Goal: Transaction & Acquisition: Purchase product/service

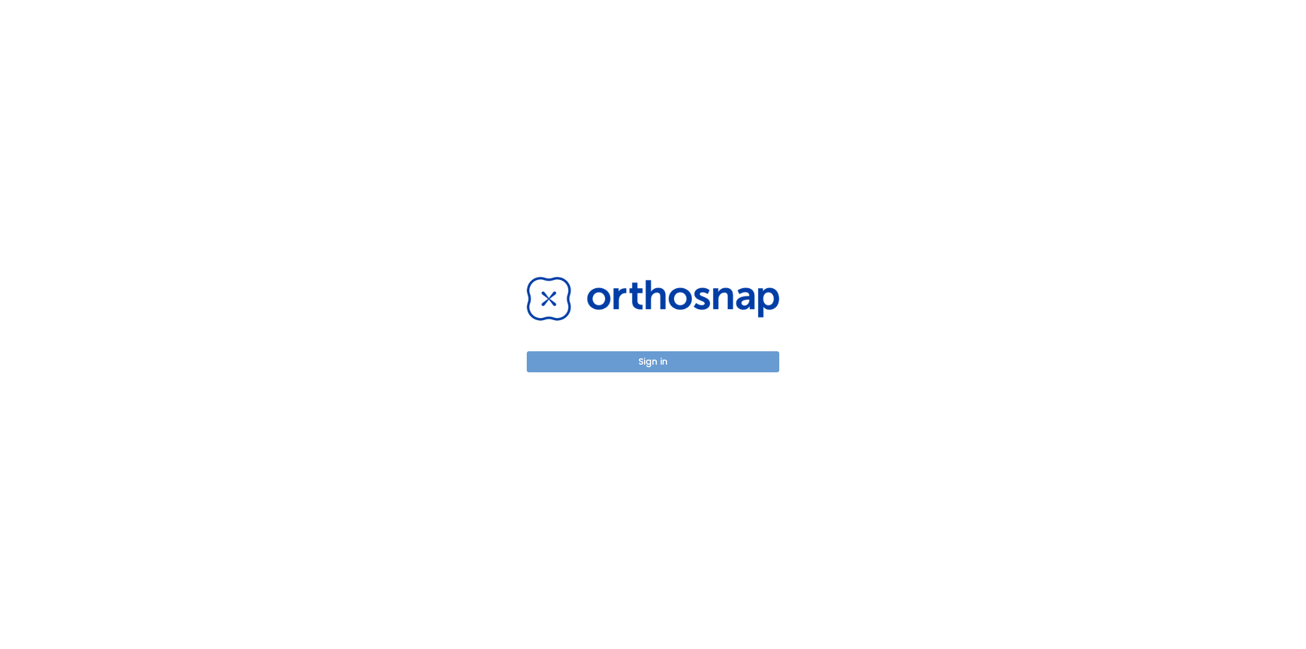
click at [684, 354] on button "Sign in" at bounding box center [653, 361] width 253 height 21
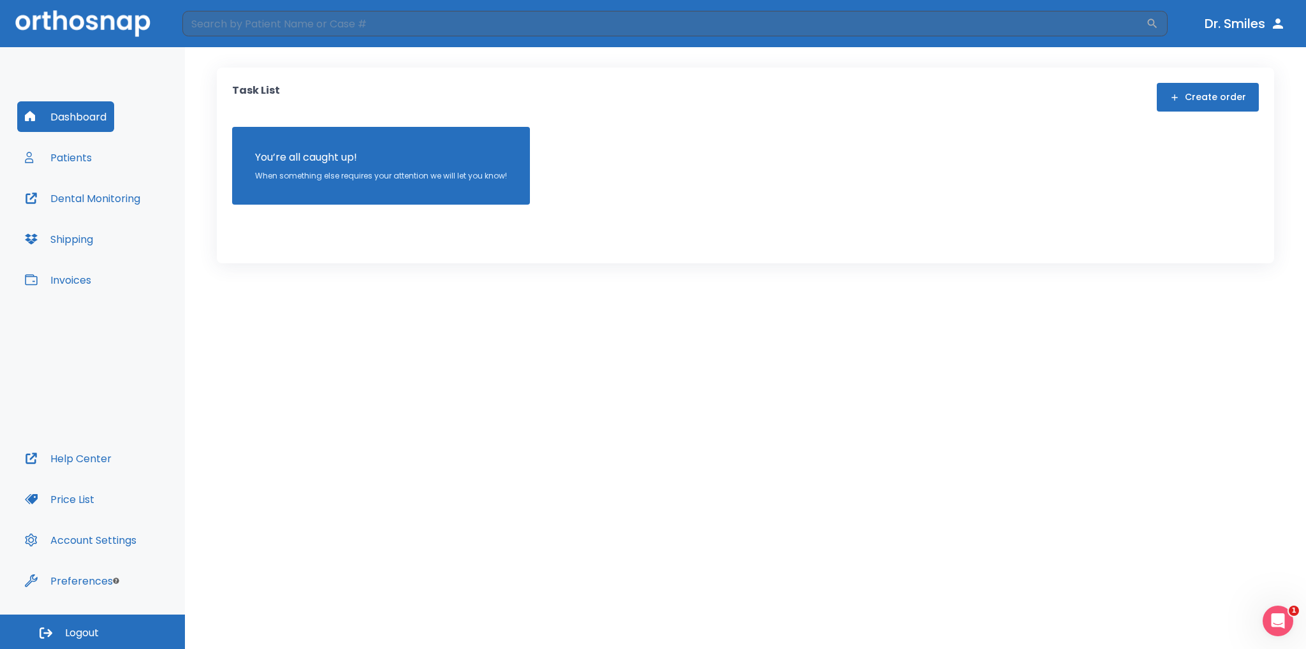
click at [43, 161] on button "Patients" at bounding box center [58, 157] width 82 height 31
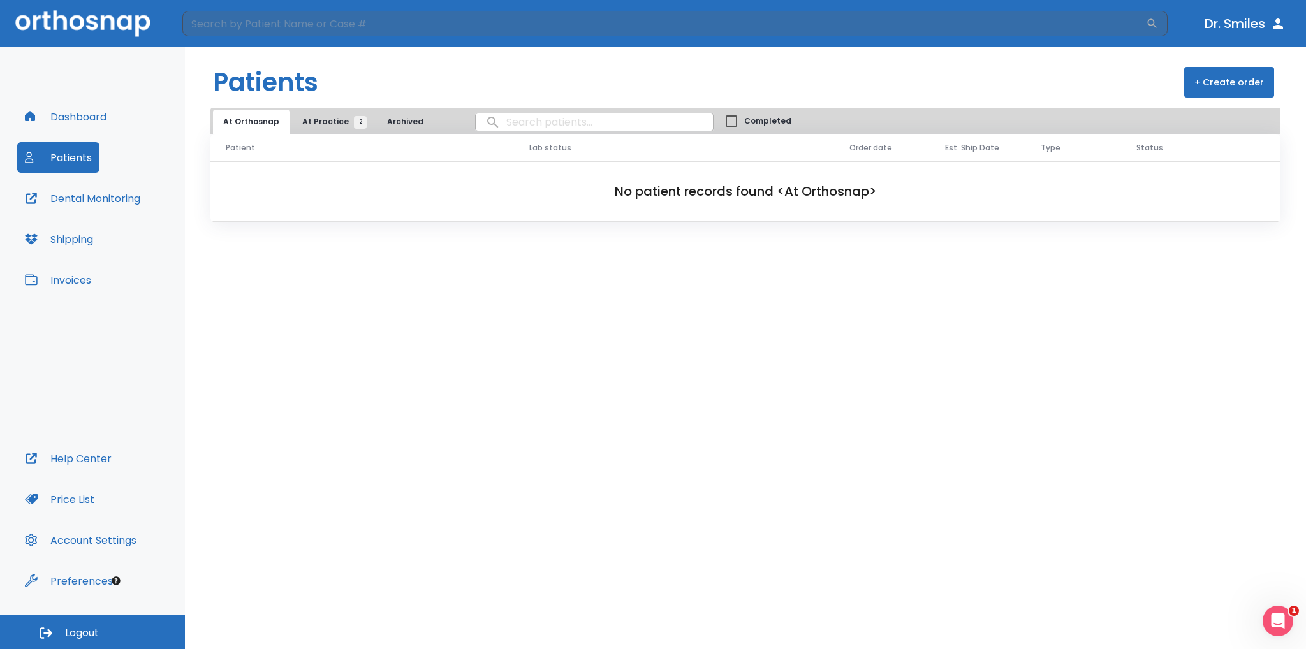
click at [324, 124] on span "At Practice 2" at bounding box center [331, 121] width 58 height 11
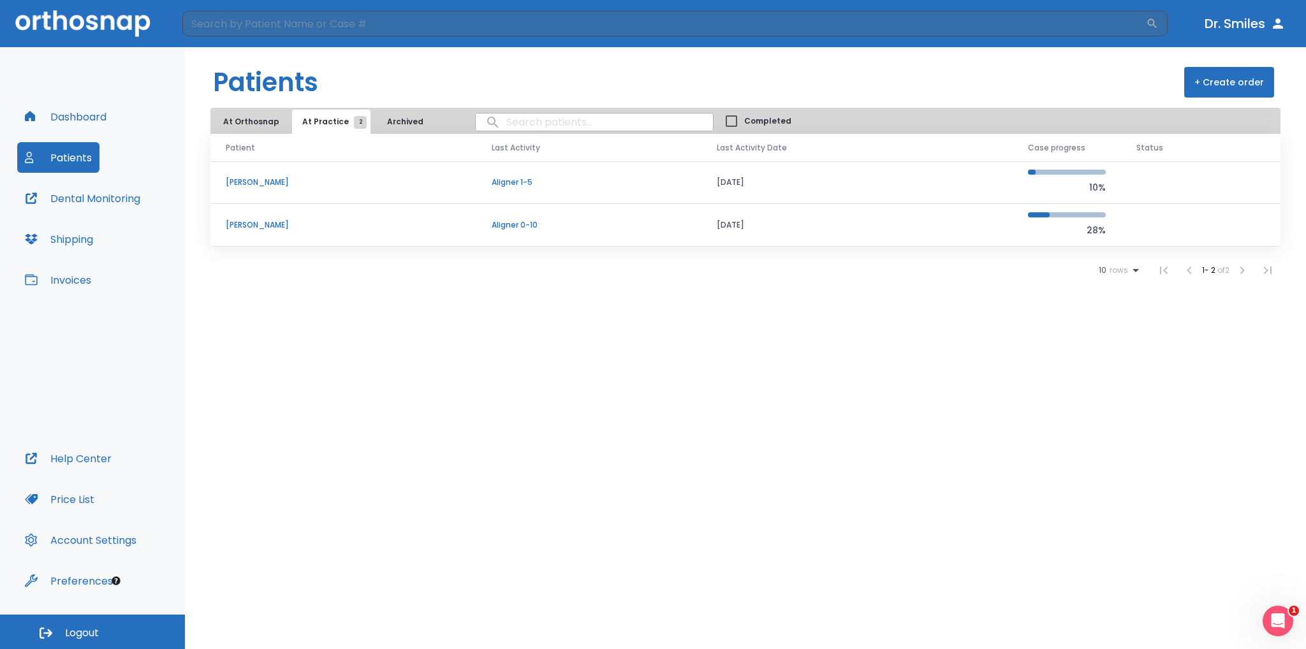
click at [249, 215] on td "[PERSON_NAME]" at bounding box center [343, 225] width 266 height 43
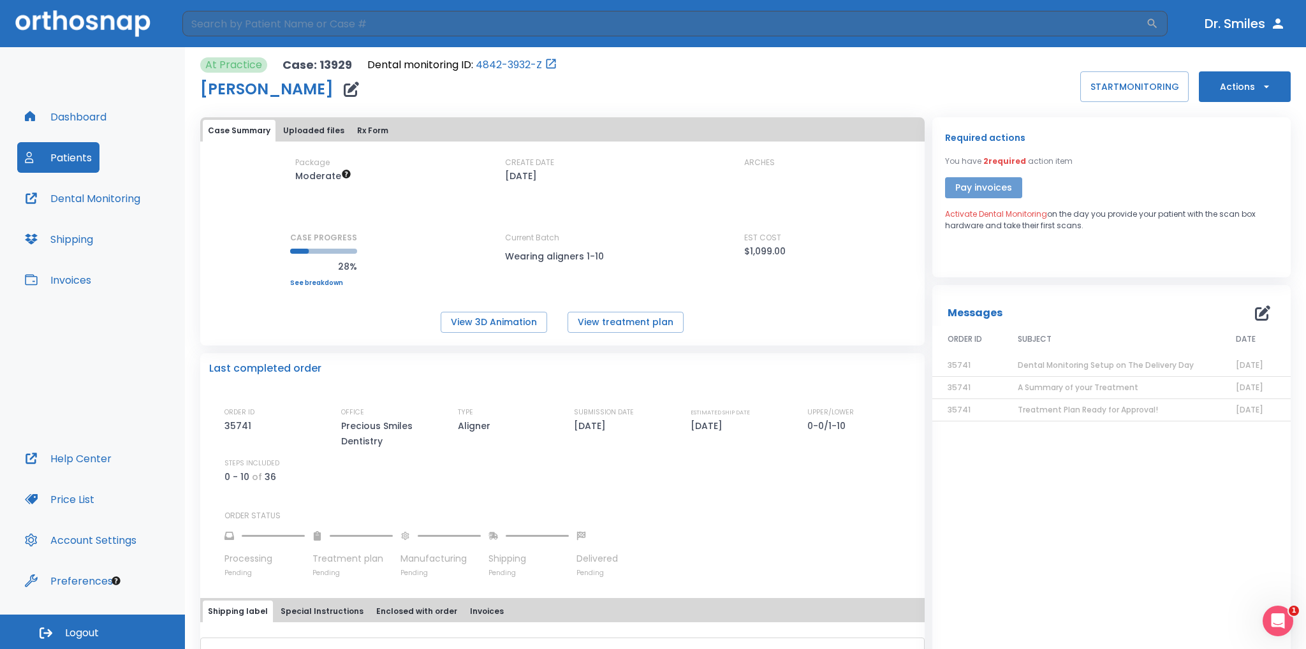
click at [996, 186] on button "Pay invoices" at bounding box center [983, 187] width 77 height 21
click at [311, 133] on button "Uploaded files" at bounding box center [313, 131] width 71 height 22
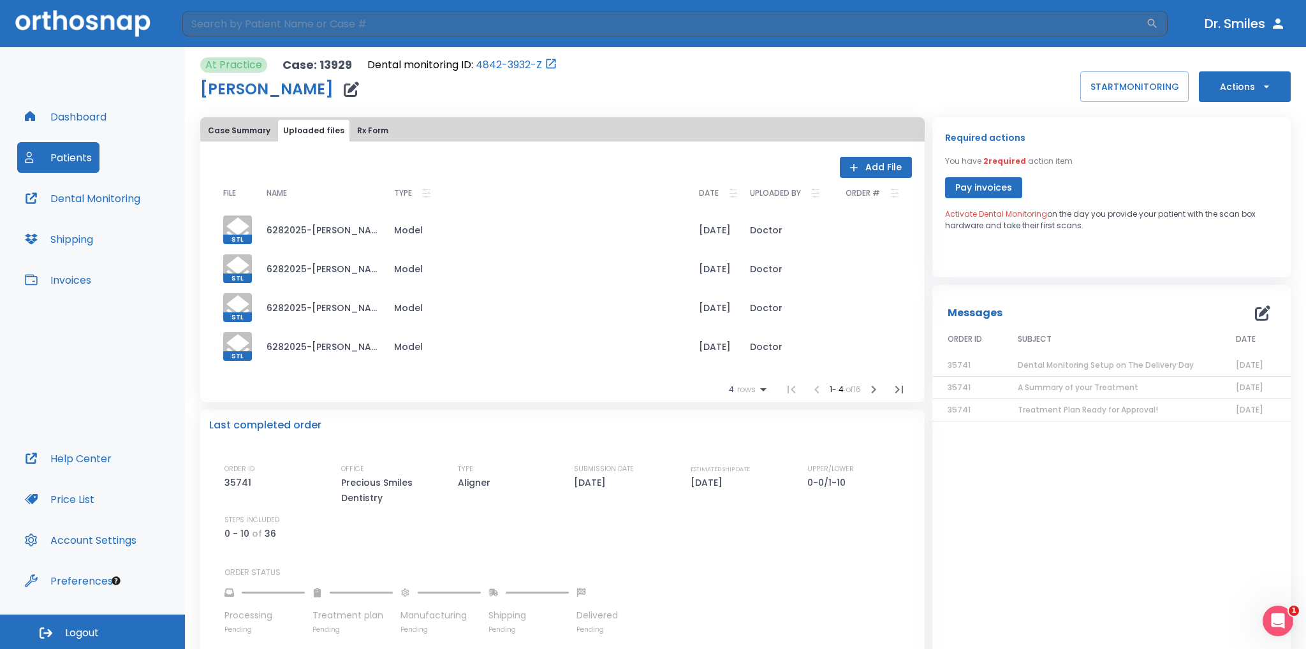
click at [980, 195] on button "Pay invoices" at bounding box center [983, 187] width 77 height 21
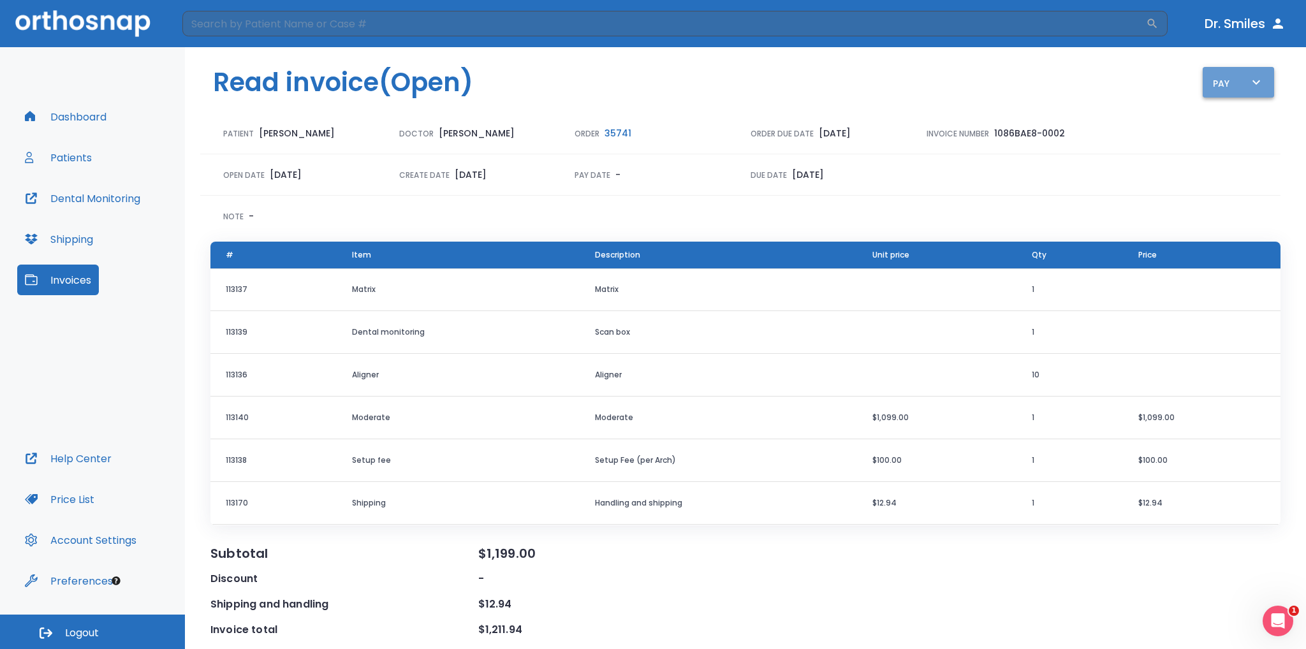
click at [1253, 78] on icon "button" at bounding box center [1256, 82] width 15 height 15
click at [1239, 115] on p "Pay online by CC" at bounding box center [1238, 118] width 66 height 11
